Goal: Task Accomplishment & Management: Manage account settings

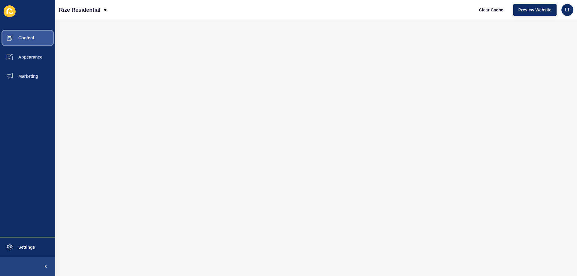
click at [23, 37] on span "Content" at bounding box center [16, 37] width 35 height 5
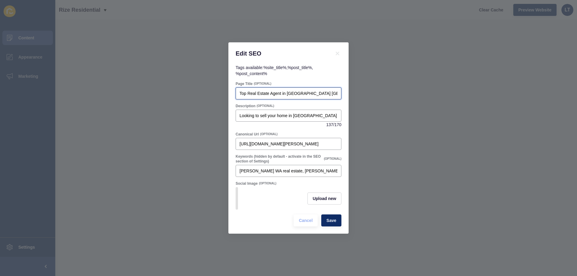
scroll to position [0, 6]
drag, startPoint x: 306, startPoint y: 89, endPoint x: 368, endPoint y: 89, distance: 62.5
click at [368, 89] on div "Edit SEO Tags available: %site_title% , %post_title% , %post_content% Page Titl…" at bounding box center [288, 138] width 577 height 276
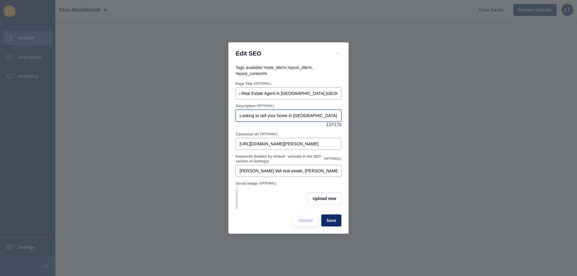
click at [323, 113] on input "Looking to sell your home in [GEOGRAPHIC_DATA] [GEOGRAPHIC_DATA]? [PERSON_NAME]…" at bounding box center [288, 116] width 98 height 6
drag, startPoint x: 319, startPoint y: 114, endPoint x: 219, endPoint y: 115, distance: 99.5
click at [219, 115] on div "Edit SEO Tags available: %site_title% , %post_title% , %post_content% Page Titl…" at bounding box center [288, 138] width 577 height 276
click at [282, 116] on input "Looking to sell your home in [GEOGRAPHIC_DATA] [GEOGRAPHIC_DATA]? [PERSON_NAME]…" at bounding box center [288, 116] width 98 height 6
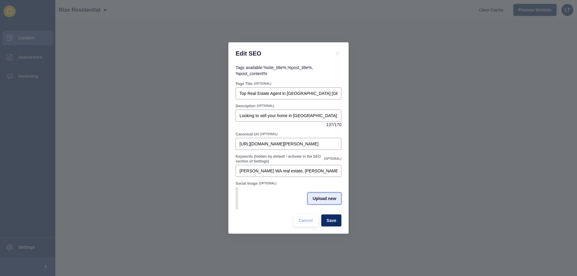
click at [325, 198] on span "Upload new" at bounding box center [325, 199] width 24 height 6
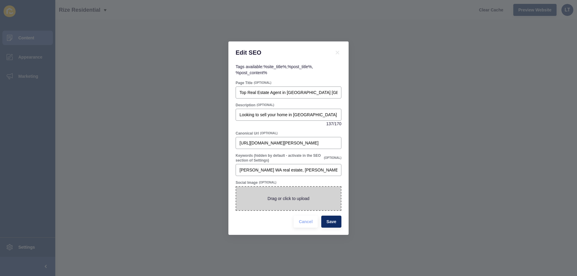
click at [291, 200] on span at bounding box center [288, 198] width 105 height 23
click at [236, 187] on input "Drag or click to upload" at bounding box center [236, 187] width 0 height 0
type input "C:\fakepath\Feb flyer DL (3).png"
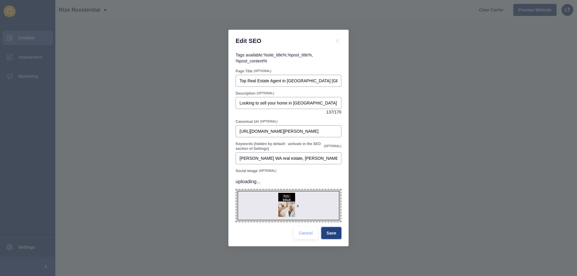
click at [334, 233] on span "Save" at bounding box center [331, 233] width 10 height 6
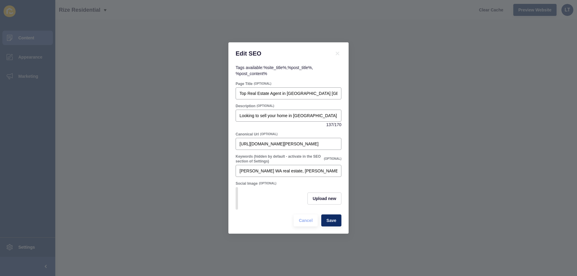
click at [442, 51] on div "Edit SEO Tags available: %site_title% , %post_title% , %post_content% Page Titl…" at bounding box center [288, 138] width 577 height 276
click at [333, 221] on span "Save" at bounding box center [331, 221] width 10 height 6
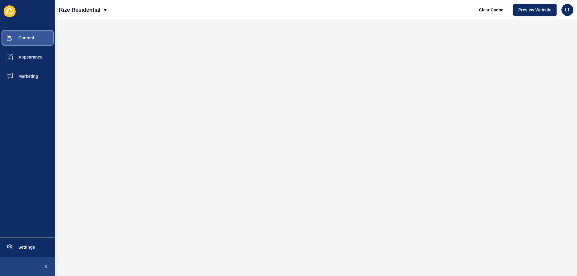
click at [20, 39] on span "Content" at bounding box center [16, 37] width 35 height 5
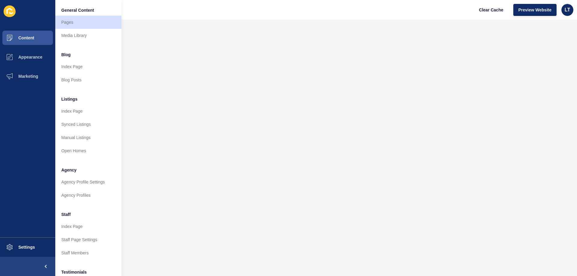
click at [258, 8] on div "Rize Residential Clear Cache Preview Website LT" at bounding box center [316, 10] width 522 height 20
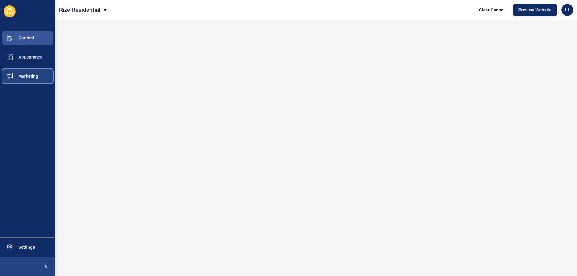
click at [30, 75] on span "Marketing" at bounding box center [18, 76] width 39 height 5
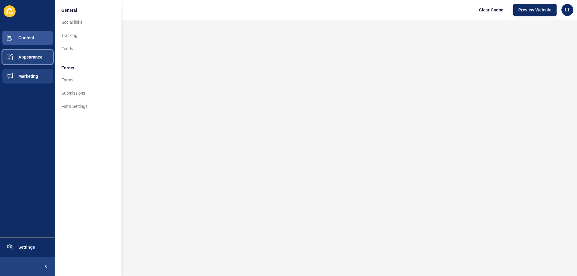
click at [34, 62] on button "Appearance" at bounding box center [27, 56] width 55 height 19
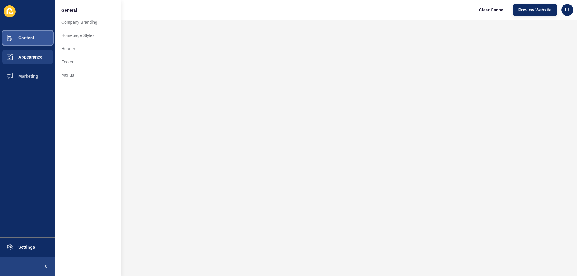
click at [23, 31] on button "Content" at bounding box center [27, 37] width 55 height 19
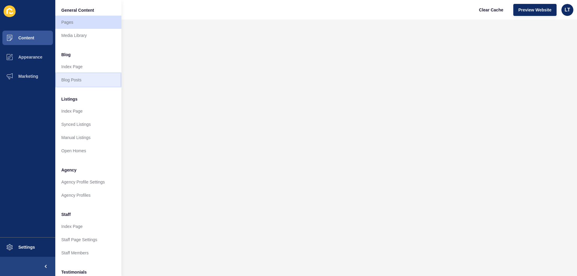
click at [74, 80] on link "Blog Posts" at bounding box center [88, 79] width 66 height 13
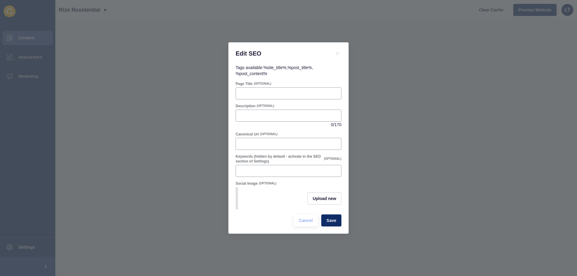
click at [175, 116] on div "Edit SEO Tags available: %site_title% , %post_title% , %post_content% Page Titl…" at bounding box center [288, 138] width 577 height 276
click at [337, 50] on icon at bounding box center [337, 53] width 7 height 7
click at [263, 97] on div "Page Title (OPTIONAL)" at bounding box center [288, 90] width 107 height 19
click at [264, 93] on input "Page Title" at bounding box center [288, 93] width 98 height 6
paste input "10 Ways to Improve Your Home’s Saleability | Sell Faster"
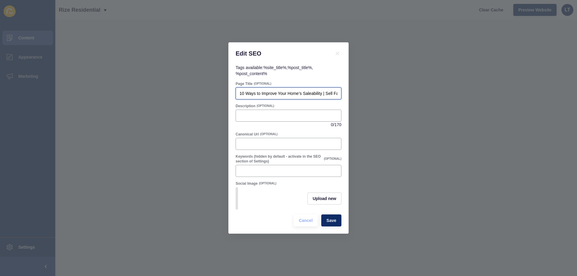
drag, startPoint x: 264, startPoint y: 91, endPoint x: 215, endPoint y: 85, distance: 49.9
click at [215, 85] on div "Edit SEO Tags available: %site_title% , %post_title% , %post_content% Page Titl…" at bounding box center [288, 138] width 577 height 276
type input "10 Ways to Improve Your Home’s Saleability | Sell Faster with Rise Residential"
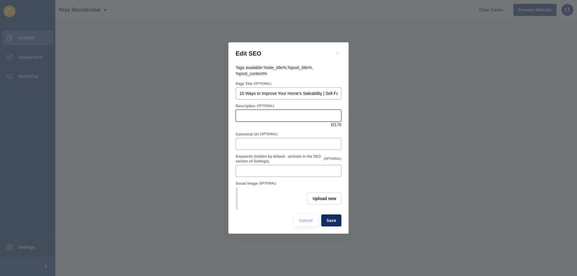
click at [311, 113] on input "Description" at bounding box center [288, 116] width 98 height 6
click at [262, 113] on input "Description" at bounding box center [288, 116] width 98 height 6
paste input "Discover 10 simple ways to boost your home’s saleability. From decluttering to …"
drag, startPoint x: 240, startPoint y: 114, endPoint x: 123, endPoint y: 117, distance: 116.4
click at [123, 117] on div "Edit SEO Tags available: %site_title% , %post_title% , %post_content% Page Titl…" at bounding box center [288, 138] width 577 height 276
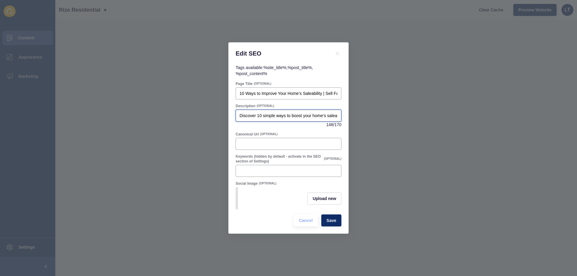
click at [251, 113] on input "Discover 10 simple ways to boost your home’s saleability. From decluttering to …" at bounding box center [288, 116] width 98 height 6
click at [239, 114] on div "Discover 10 simple ways to boost your home’s saleability. From decluttering to …" at bounding box center [289, 116] width 106 height 12
drag, startPoint x: 256, startPoint y: 113, endPoint x: 223, endPoint y: 114, distance: 32.8
click at [223, 114] on div "Edit SEO Tags available: %site_title% , %post_title% , %post_content% Page Titl…" at bounding box center [288, 138] width 577 height 276
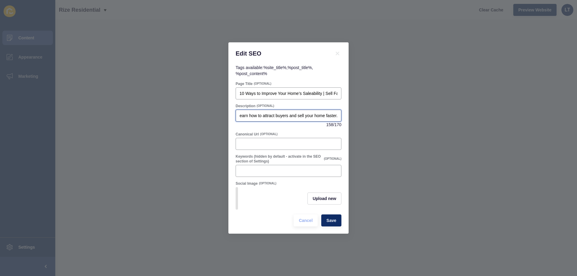
drag, startPoint x: 320, startPoint y: 114, endPoint x: 366, endPoint y: 112, distance: 46.6
click at [366, 112] on div "Edit SEO Tags available: %site_title% , %post_title% , %post_content% Page Titl…" at bounding box center [288, 138] width 577 height 276
type input "Rize Residential - 10 simple ways to boost your home’s saleability. From declut…"
click at [277, 142] on input "Canonical Url" at bounding box center [288, 144] width 98 height 6
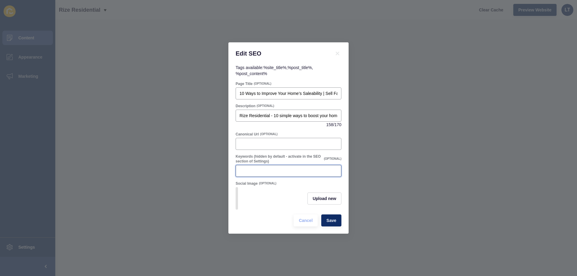
click at [258, 168] on input "Keywords (hidden by default - activate in the SEO section of Settings)" at bounding box center [288, 171] width 98 height 6
paste input "improve home saleability, how to sell your home faster, tips for selling your h…"
drag, startPoint x: 320, startPoint y: 168, endPoint x: 376, endPoint y: 169, distance: 55.9
click at [376, 169] on div "Edit SEO Tags available: %site_title% , %post_title% , %post_content% Page Titl…" at bounding box center [288, 138] width 577 height 276
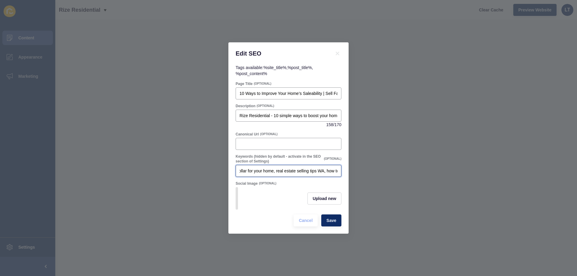
drag, startPoint x: 298, startPoint y: 172, endPoint x: 362, endPoint y: 172, distance: 64.0
click at [362, 172] on div "Edit SEO Tags available: %site_title% , %post_title% , %post_content% Page Titl…" at bounding box center [288, 138] width 577 height 276
type input "improve home saleability, how to sell your home faster, tips for selling your h…"
click at [335, 224] on span "Save" at bounding box center [331, 221] width 10 height 6
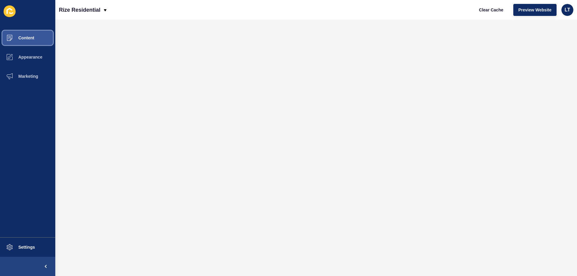
click at [21, 35] on span "Content" at bounding box center [16, 37] width 35 height 5
